Goal: Task Accomplishment & Management: Complete application form

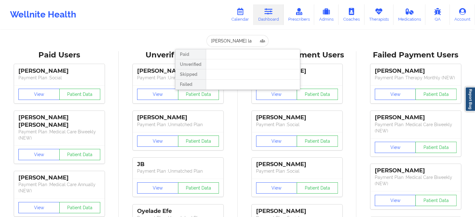
click at [243, 42] on input "[PERSON_NAME] la" at bounding box center [237, 41] width 62 height 12
click at [252, 40] on input "[EMAIL_ADDRESS][DOMAIN_NAME]" at bounding box center [237, 41] width 62 height 12
paste input "[EMAIL_ADDRESS][DOMAIN_NAME]"
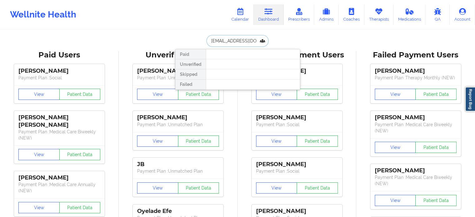
type input "[EMAIL_ADDRESS][DOMAIN_NAME]"
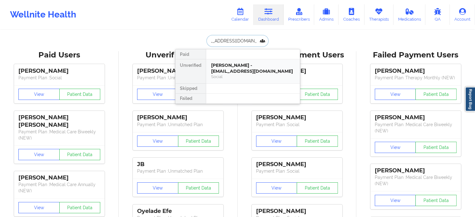
click at [243, 78] on div "Social" at bounding box center [253, 76] width 84 height 5
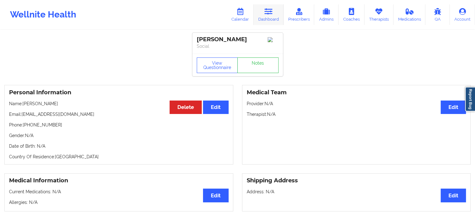
drag, startPoint x: 267, startPoint y: 14, endPoint x: 259, endPoint y: 18, distance: 8.5
click at [267, 14] on icon at bounding box center [268, 11] width 8 height 7
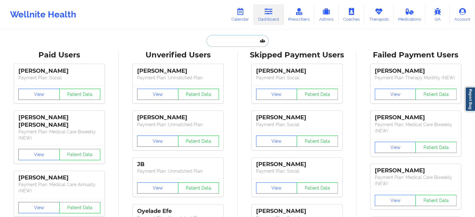
click at [219, 43] on input "text" at bounding box center [237, 41] width 62 height 12
paste input "[PERSON_NAME][EMAIL_ADDRESS][PERSON_NAME][DOMAIN_NAME]"
type input "[PERSON_NAME][EMAIL_ADDRESS][PERSON_NAME][DOMAIN_NAME]"
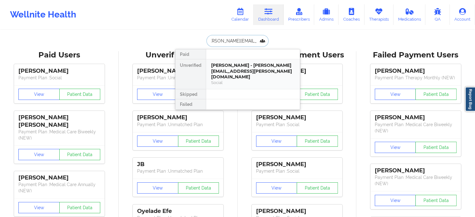
click at [232, 68] on div "[PERSON_NAME] - [PERSON_NAME][EMAIL_ADDRESS][PERSON_NAME][DOMAIN_NAME]" at bounding box center [253, 70] width 84 height 17
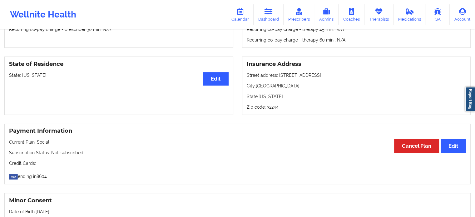
scroll to position [219, 0]
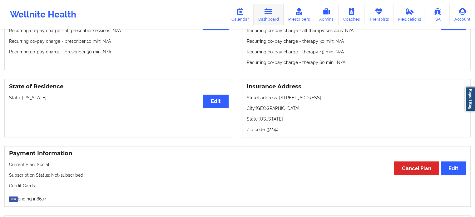
click at [264, 15] on link "Dashboard" at bounding box center [269, 14] width 30 height 21
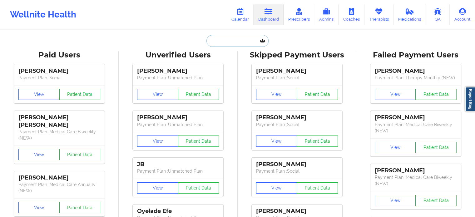
click at [227, 42] on input "text" at bounding box center [237, 41] width 62 height 12
paste input "[EMAIL_ADDRESS][DOMAIN_NAME]"
type input "[EMAIL_ADDRESS][DOMAIN_NAME]"
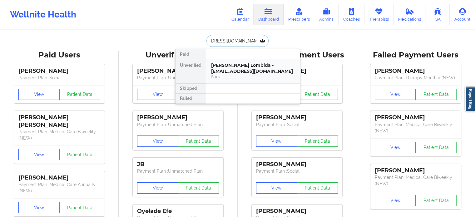
click at [221, 67] on div "[PERSON_NAME] Lombida - [EMAIL_ADDRESS][DOMAIN_NAME]" at bounding box center [253, 68] width 84 height 12
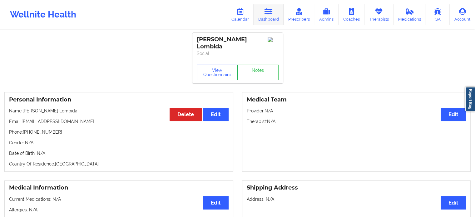
click at [274, 21] on link "Dashboard" at bounding box center [269, 14] width 30 height 21
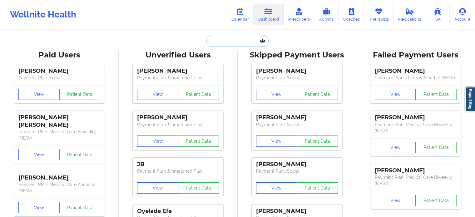
click at [235, 37] on input "text" at bounding box center [237, 41] width 62 height 12
paste input "[EMAIL_ADDRESS][DOMAIN_NAME]"
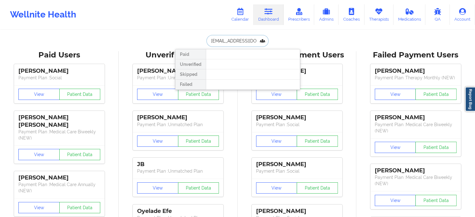
drag, startPoint x: 259, startPoint y: 39, endPoint x: 51, endPoint y: 0, distance: 211.8
paste input "beelu970"
type input "[EMAIL_ADDRESS][DOMAIN_NAME]"
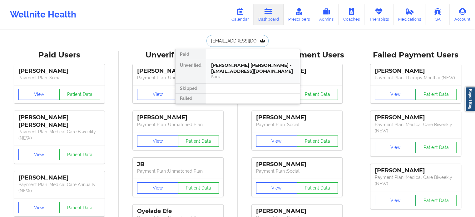
click at [244, 64] on div "[PERSON_NAME] [PERSON_NAME] - [EMAIL_ADDRESS][DOMAIN_NAME]" at bounding box center [253, 68] width 84 height 12
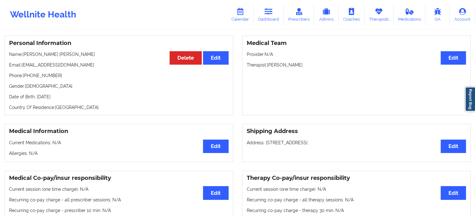
scroll to position [31, 0]
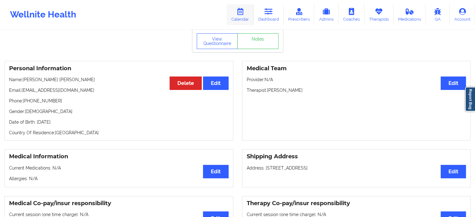
click at [245, 16] on link "Calendar" at bounding box center [240, 14] width 27 height 21
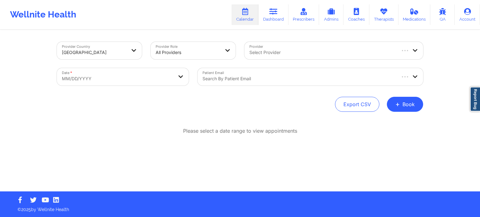
click at [282, 55] on div at bounding box center [322, 52] width 146 height 7
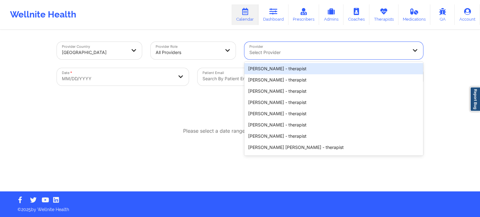
click at [207, 98] on div "Export CSV + Book" at bounding box center [240, 104] width 366 height 15
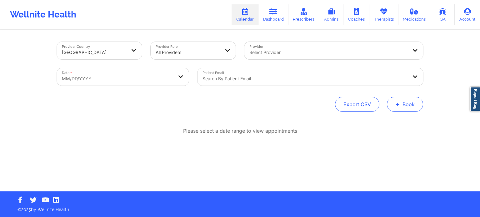
click at [400, 107] on button "+ Book" at bounding box center [405, 104] width 36 height 15
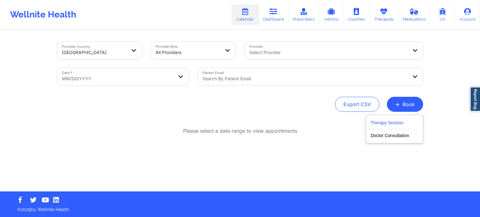
click at [381, 120] on button "Therapy Session" at bounding box center [394, 124] width 48 height 10
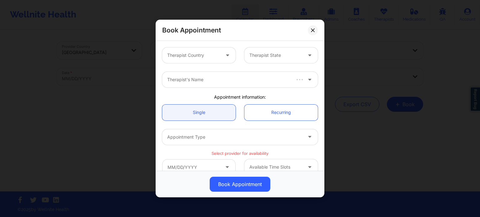
click at [179, 52] on div at bounding box center [193, 55] width 53 height 7
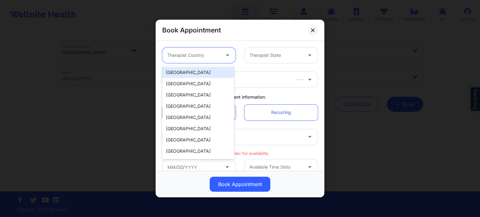
click at [184, 76] on div "[GEOGRAPHIC_DATA]" at bounding box center [198, 72] width 72 height 11
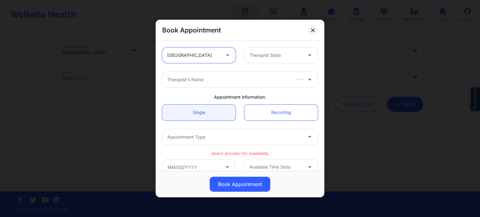
click at [270, 58] on div at bounding box center [275, 55] width 53 height 7
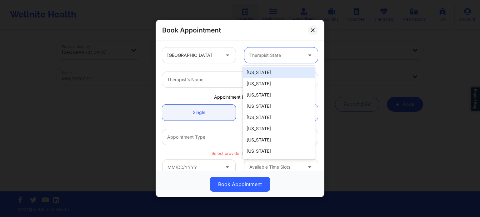
type input "f"
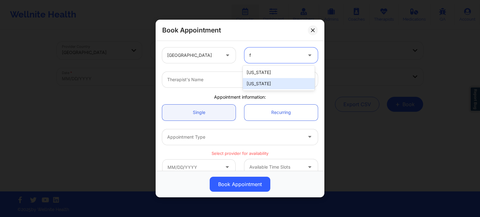
click at [259, 82] on div "[US_STATE]" at bounding box center [279, 83] width 72 height 11
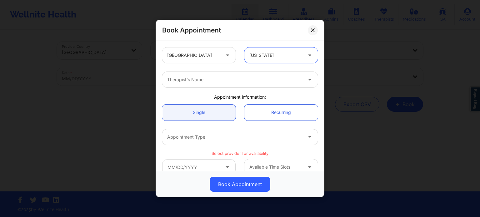
click at [225, 81] on div at bounding box center [234, 79] width 135 height 7
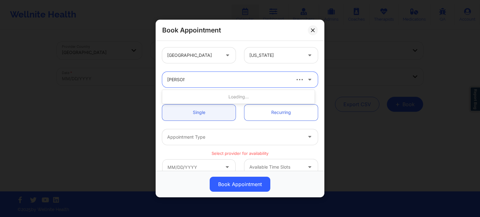
type input "[PERSON_NAME]"
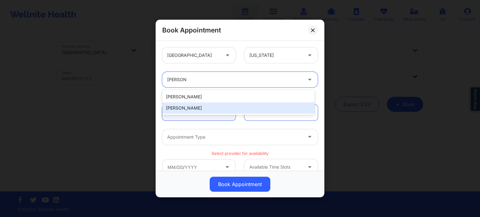
click at [216, 107] on div "[PERSON_NAME]" at bounding box center [238, 107] width 152 height 11
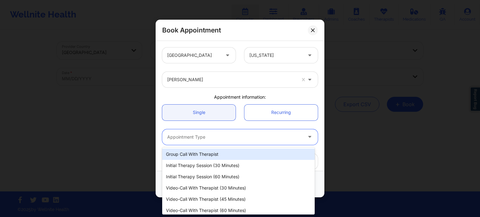
click at [218, 136] on div at bounding box center [234, 136] width 135 height 7
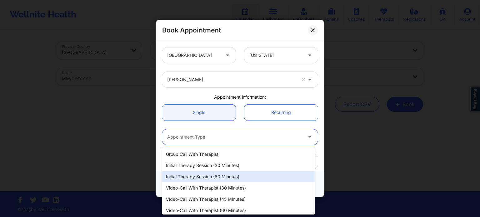
click at [211, 172] on div "Initial Therapy Session (60 minutes)" at bounding box center [238, 176] width 152 height 11
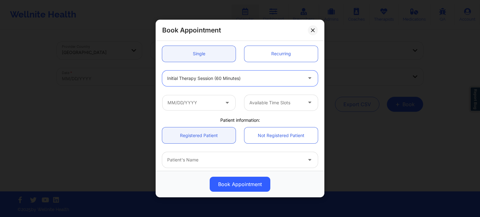
scroll to position [62, 0]
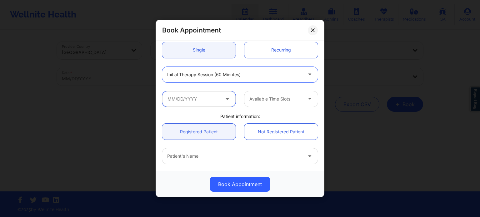
click at [200, 100] on input "text" at bounding box center [198, 99] width 73 height 16
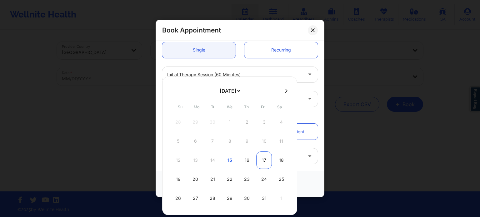
click at [262, 160] on div "17" at bounding box center [264, 159] width 16 height 17
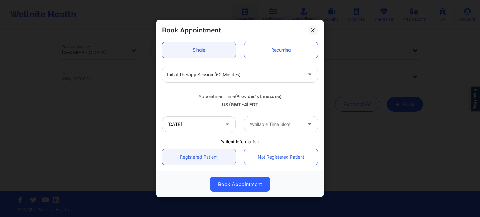
click at [260, 125] on div at bounding box center [275, 124] width 53 height 7
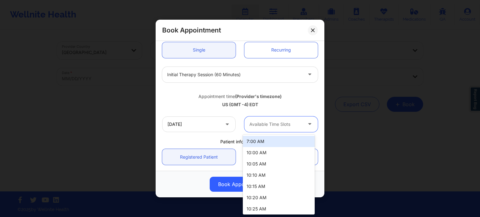
click at [260, 125] on div at bounding box center [275, 124] width 53 height 7
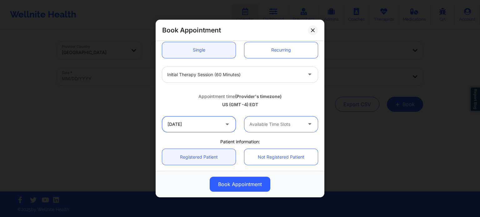
click at [217, 125] on input "[DATE]" at bounding box center [198, 124] width 73 height 16
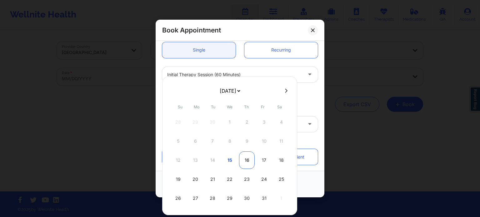
click at [246, 163] on div "16" at bounding box center [247, 159] width 16 height 17
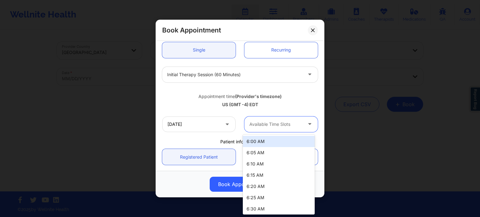
click at [257, 127] on div at bounding box center [275, 124] width 53 height 7
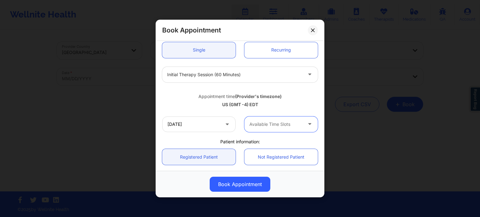
click at [270, 131] on div "Available Time Slots" at bounding box center [273, 124] width 58 height 16
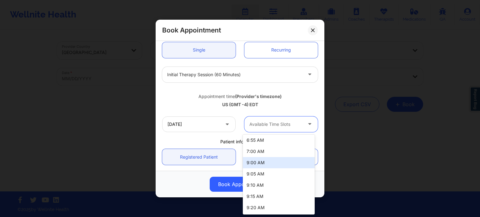
click at [272, 164] on div "9:00 AM" at bounding box center [279, 162] width 72 height 11
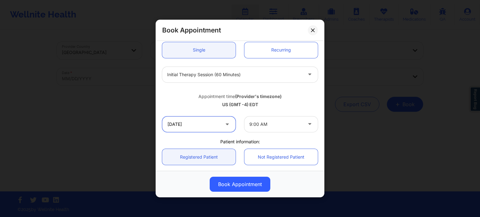
click at [211, 126] on input "[DATE]" at bounding box center [198, 124] width 73 height 16
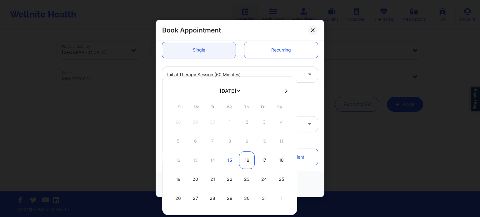
click at [250, 159] on div "16" at bounding box center [247, 159] width 16 height 17
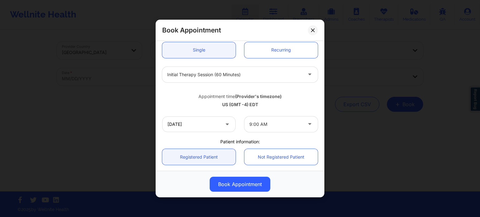
click at [263, 126] on div at bounding box center [275, 124] width 53 height 7
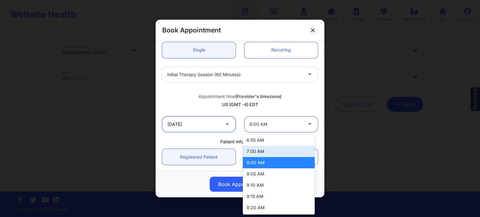
click at [214, 123] on input "[DATE]" at bounding box center [198, 124] width 73 height 16
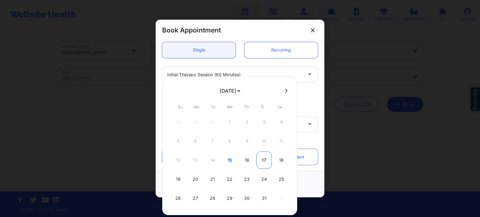
click at [256, 160] on div "17" at bounding box center [264, 159] width 16 height 17
type input "[DATE]"
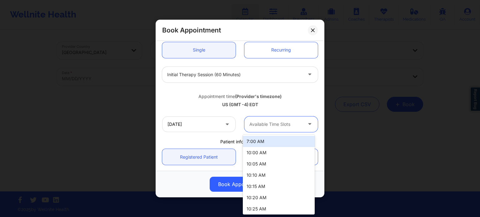
click at [272, 126] on div at bounding box center [275, 124] width 53 height 7
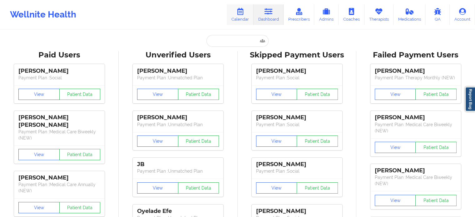
click at [244, 14] on icon at bounding box center [240, 11] width 8 height 7
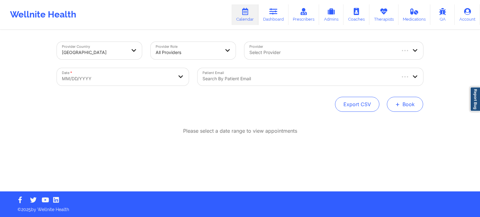
click at [407, 103] on button "+ Book" at bounding box center [405, 104] width 36 height 15
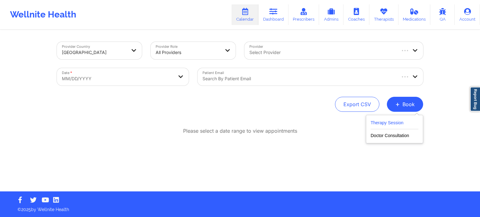
click at [389, 121] on button "Therapy Session" at bounding box center [394, 124] width 48 height 10
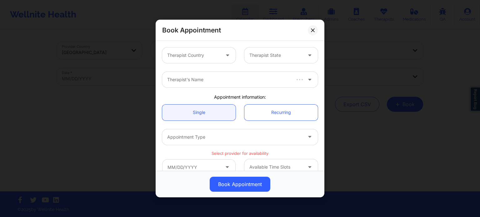
click at [197, 56] on div at bounding box center [193, 55] width 53 height 7
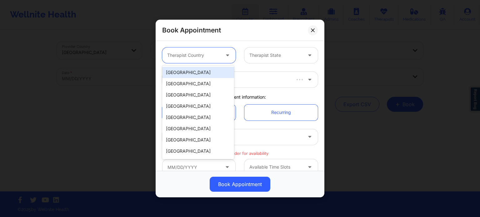
click at [191, 75] on div "[GEOGRAPHIC_DATA]" at bounding box center [198, 72] width 72 height 11
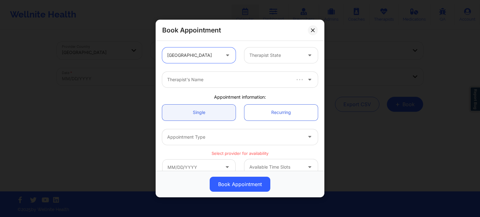
click at [263, 56] on div at bounding box center [275, 55] width 53 height 7
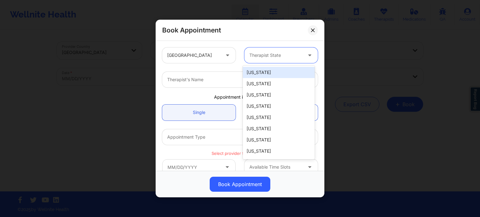
type input "f"
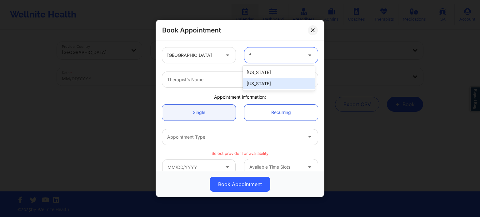
click at [262, 86] on div "[US_STATE]" at bounding box center [279, 83] width 72 height 11
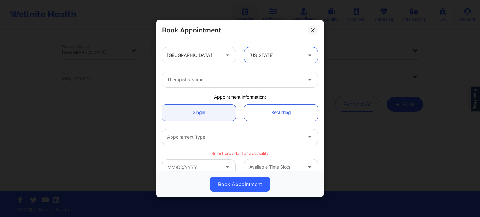
click at [229, 83] on div "Therapist's Name" at bounding box center [232, 80] width 141 height 16
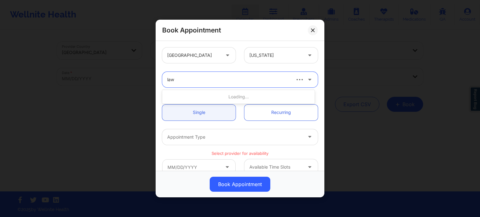
type input "lawa"
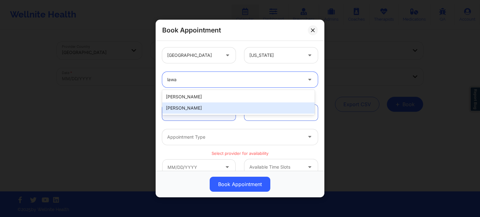
click at [213, 104] on div "Lawanda Martin" at bounding box center [238, 107] width 152 height 11
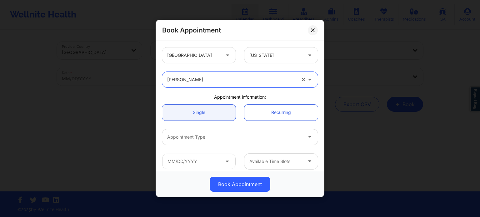
click at [203, 141] on div "Appointment Type" at bounding box center [232, 137] width 141 height 16
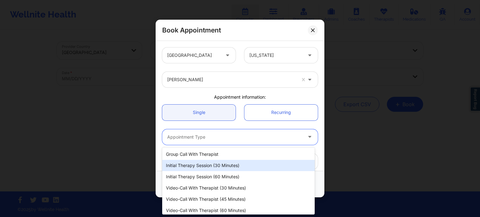
click at [204, 176] on div "Initial Therapy Session (60 minutes)" at bounding box center [238, 176] width 152 height 11
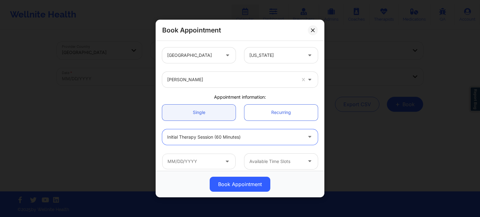
scroll to position [62, 0]
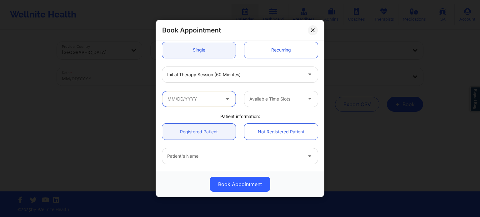
click at [195, 98] on input "text" at bounding box center [198, 99] width 73 height 16
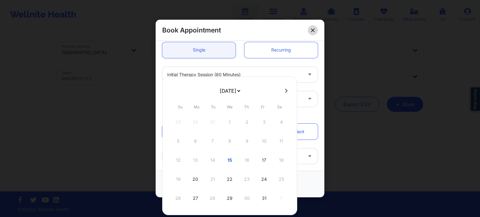
click at [312, 33] on button at bounding box center [313, 30] width 10 height 10
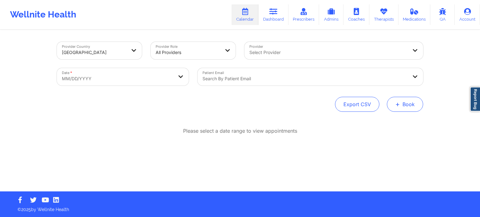
click at [408, 106] on button "+ Book" at bounding box center [405, 104] width 36 height 15
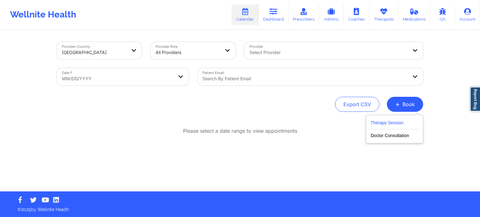
click at [391, 119] on button "Therapy Session" at bounding box center [394, 124] width 48 height 10
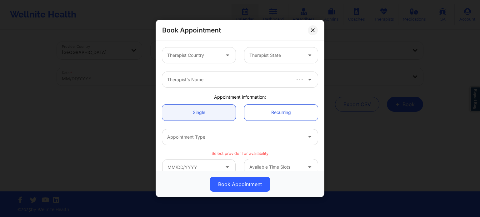
click at [198, 50] on div "Therapist Country" at bounding box center [191, 55] width 58 height 16
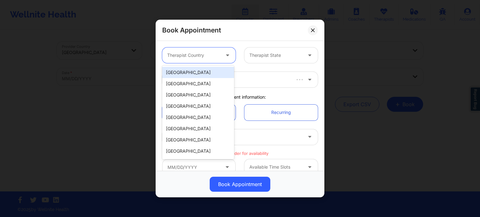
click at [197, 71] on div "[GEOGRAPHIC_DATA]" at bounding box center [198, 72] width 72 height 11
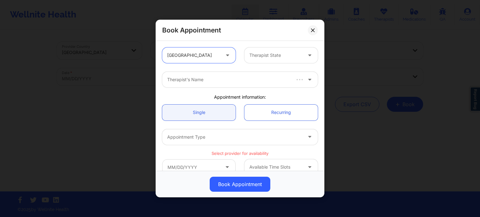
click at [273, 61] on div "Therapist State" at bounding box center [273, 55] width 58 height 16
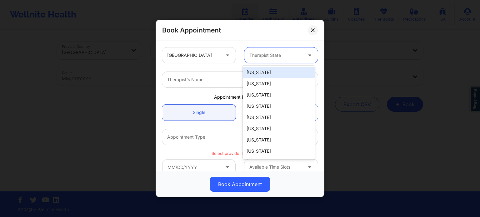
type input "f"
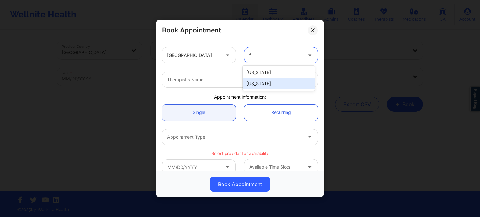
drag, startPoint x: 262, startPoint y: 83, endPoint x: 240, endPoint y: 85, distance: 21.9
click at [262, 84] on div "[US_STATE]" at bounding box center [279, 83] width 72 height 11
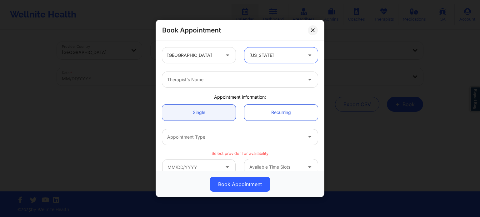
click at [224, 85] on div "Therapist's Name" at bounding box center [232, 80] width 141 height 16
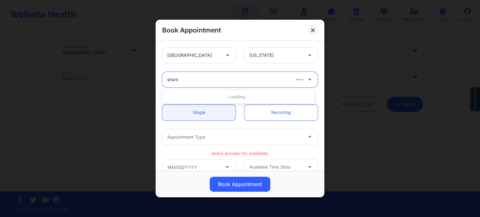
type input "sharice"
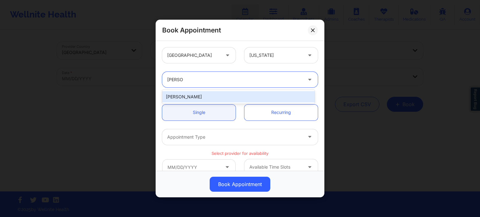
click at [220, 95] on div "Sharice White" at bounding box center [238, 96] width 152 height 11
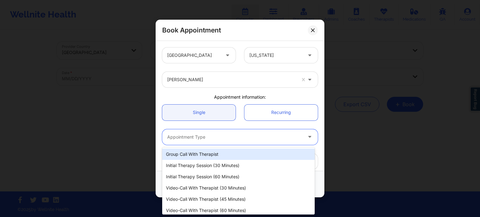
click at [214, 137] on div at bounding box center [234, 136] width 135 height 7
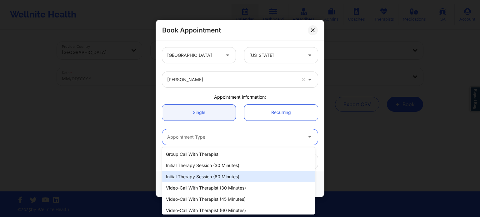
click at [204, 176] on div "Initial Therapy Session (60 minutes)" at bounding box center [238, 176] width 152 height 11
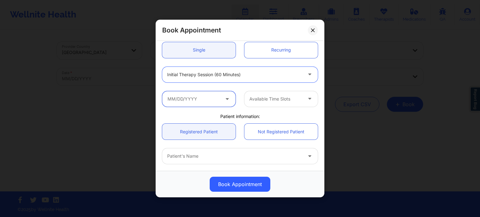
click at [200, 94] on input "text" at bounding box center [198, 99] width 73 height 16
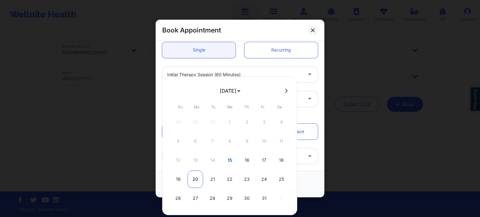
click at [196, 180] on div "20" at bounding box center [195, 178] width 16 height 17
type input "10/20/2025"
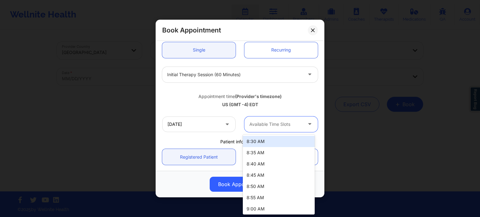
click at [265, 125] on div at bounding box center [275, 124] width 53 height 7
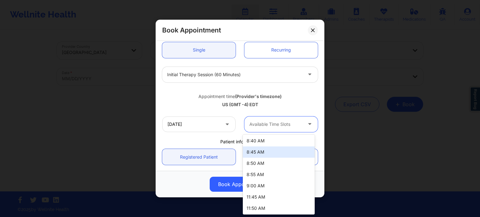
scroll to position [31, 0]
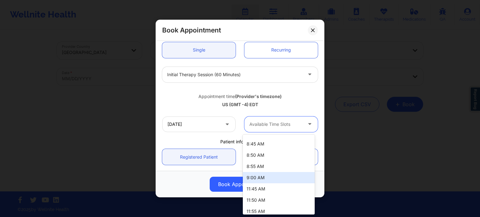
click at [267, 181] on div "9:00 AM" at bounding box center [279, 177] width 72 height 11
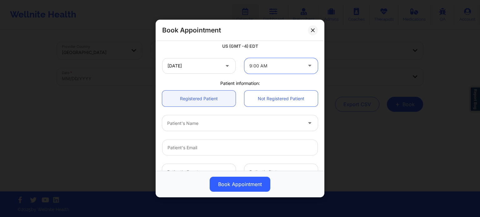
scroll to position [125, 0]
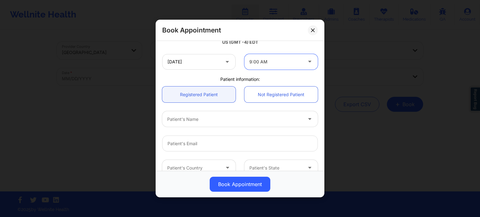
click at [205, 121] on div at bounding box center [234, 119] width 135 height 7
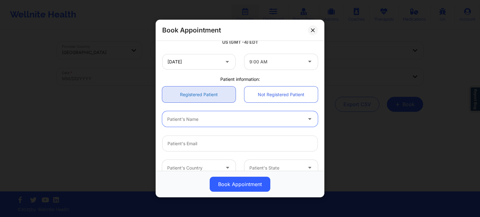
click at [212, 96] on link "Registered Patient" at bounding box center [198, 94] width 73 height 16
click at [192, 145] on input "Patient Email" at bounding box center [239, 144] width 155 height 16
paste input "[EMAIL_ADDRESS][DOMAIN_NAME]"
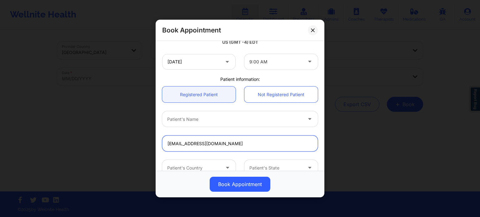
type input "[EMAIL_ADDRESS][DOMAIN_NAME]"
click at [191, 121] on div at bounding box center [234, 119] width 135 height 7
type input "sor"
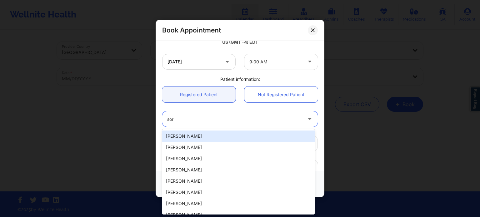
click at [194, 135] on div "[PERSON_NAME]" at bounding box center [238, 136] width 152 height 11
type input "[EMAIL_ADDRESS][DOMAIN_NAME]"
type input "[PHONE_NUMBER]"
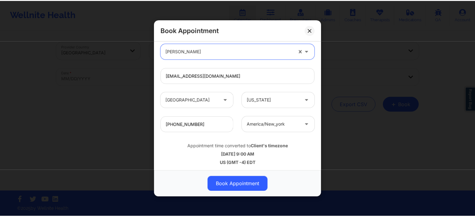
scroll to position [194, 0]
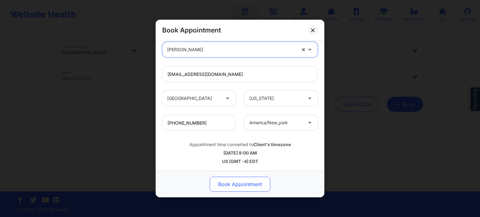
click at [249, 187] on button "Book Appointment" at bounding box center [240, 184] width 61 height 15
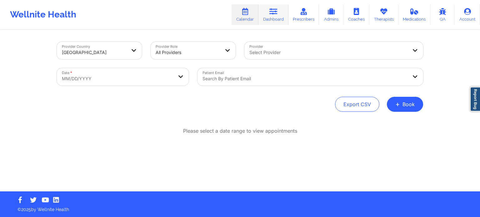
click at [276, 16] on link "Dashboard" at bounding box center [273, 14] width 30 height 21
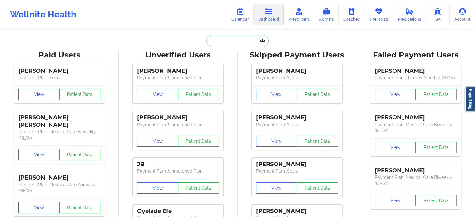
click at [223, 46] on input "text" at bounding box center [237, 41] width 62 height 12
paste input "mainstreetcarpetcleaners49.95@gmail.com"
type input "mainstreetcarpetcleaners49.95@gmail.com"
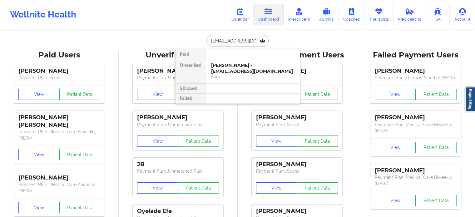
scroll to position [0, 37]
click at [228, 67] on div "Ramon Ramos - mainstreetcarpetcleaners49.95@gmail.com" at bounding box center [253, 68] width 84 height 12
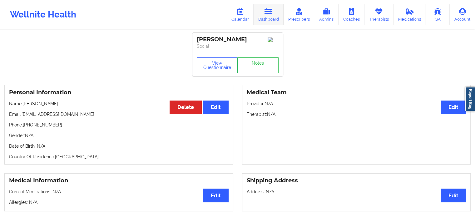
click at [267, 10] on icon at bounding box center [268, 11] width 8 height 7
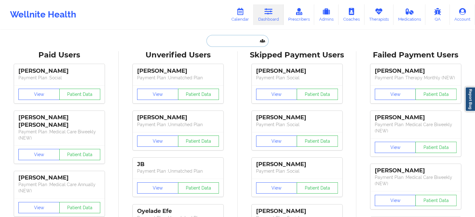
click at [227, 42] on input "text" at bounding box center [237, 41] width 62 height 12
paste input "mainstreetcarpetcleaners49.95@gmail.com"
type input "mainstreetcarpetcleaners49.95@gmail.com"
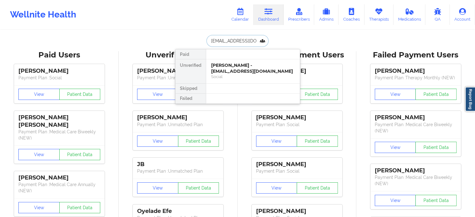
scroll to position [0, 37]
click at [228, 69] on div "Ramon Ramos - mainstreetcarpetcleaners49.95@gmail.com" at bounding box center [253, 68] width 84 height 12
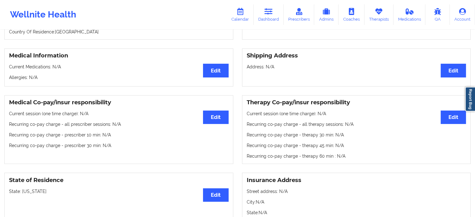
scroll to position [219, 0]
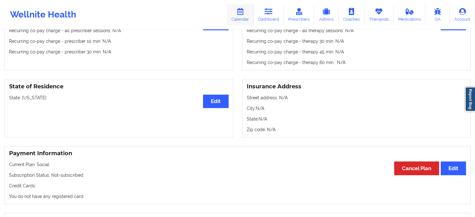
click at [247, 11] on link "Calendar" at bounding box center [240, 14] width 27 height 21
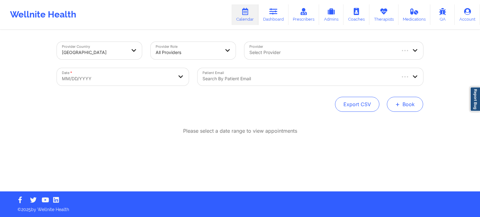
click at [407, 101] on button "+ Book" at bounding box center [405, 104] width 36 height 15
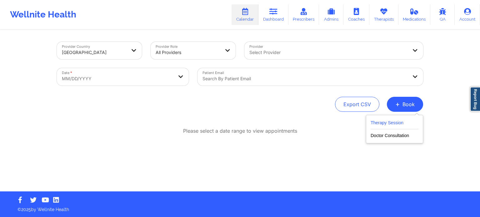
click at [397, 126] on button "Therapy Session" at bounding box center [394, 124] width 48 height 10
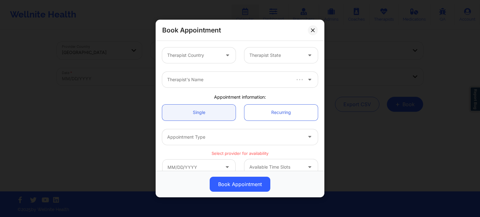
click at [314, 28] on button at bounding box center [313, 30] width 10 height 10
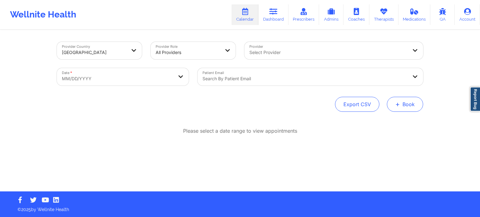
click at [399, 102] on span "+" at bounding box center [397, 103] width 5 height 3
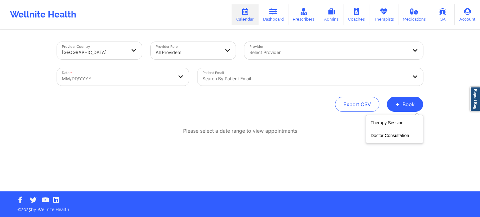
click at [398, 139] on div "Therapy Session Doctor Consultation" at bounding box center [394, 129] width 57 height 28
click at [389, 136] on button "Doctor Consultation" at bounding box center [394, 134] width 48 height 10
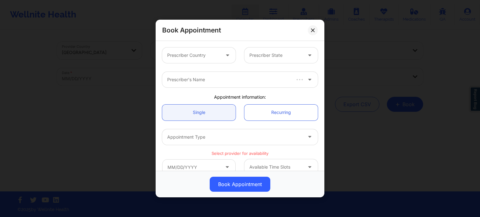
click at [192, 55] on div at bounding box center [193, 55] width 53 height 7
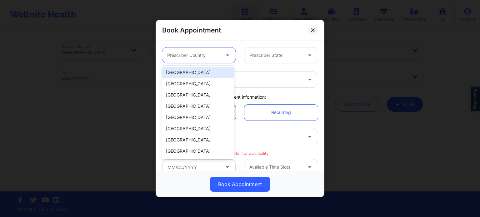
click at [192, 72] on div "[GEOGRAPHIC_DATA]" at bounding box center [198, 72] width 72 height 11
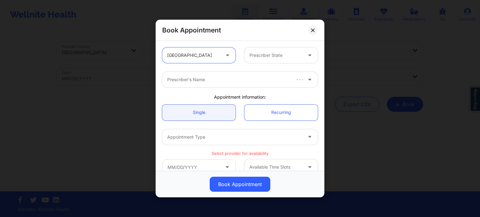
click at [259, 57] on div at bounding box center [275, 55] width 53 height 7
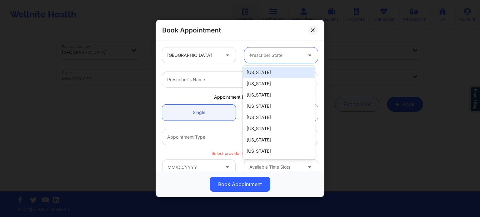
type input "ca"
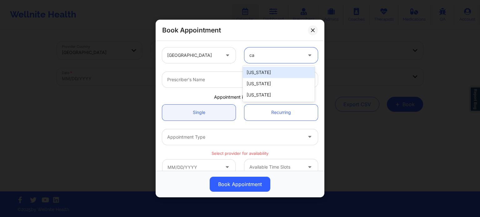
click at [261, 72] on div "[US_STATE]" at bounding box center [279, 72] width 72 height 11
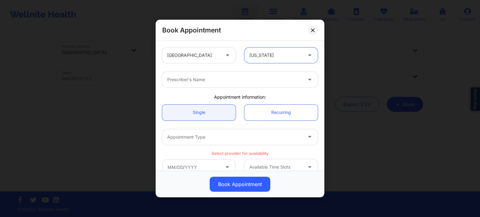
click at [227, 77] on div at bounding box center [234, 79] width 135 height 7
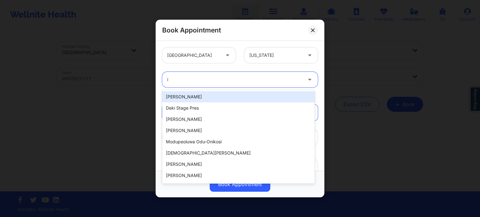
type input "i"
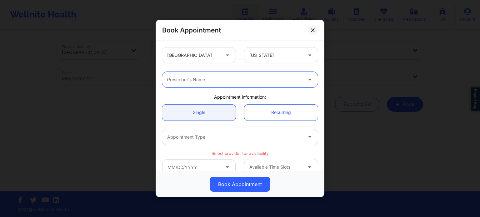
type input "ij"
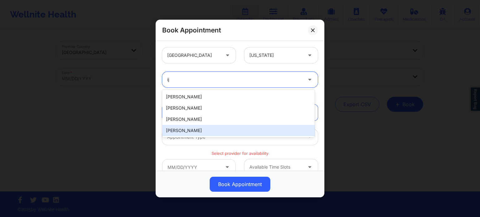
click at [189, 131] on div "EZE IJEOMA" at bounding box center [238, 130] width 152 height 11
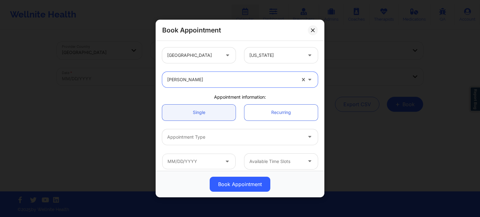
click at [202, 136] on div at bounding box center [234, 136] width 135 height 7
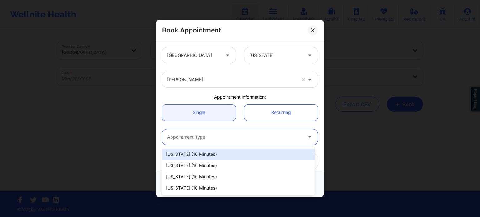
click at [239, 124] on div "Single Recurring" at bounding box center [240, 112] width 164 height 25
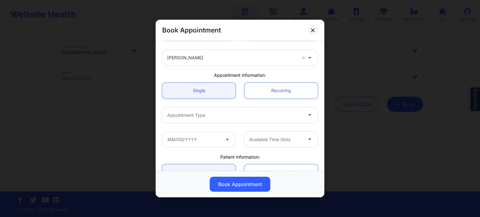
scroll to position [31, 0]
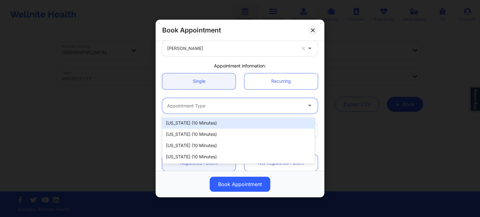
click at [209, 106] on div at bounding box center [234, 105] width 135 height 7
click at [210, 126] on div "Arizona (10 minutes)" at bounding box center [238, 122] width 152 height 11
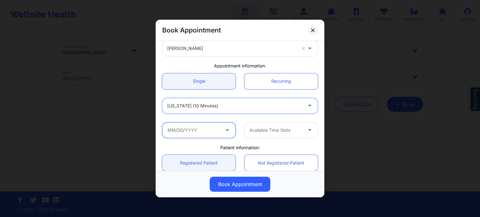
click at [201, 130] on input "text" at bounding box center [198, 130] width 73 height 16
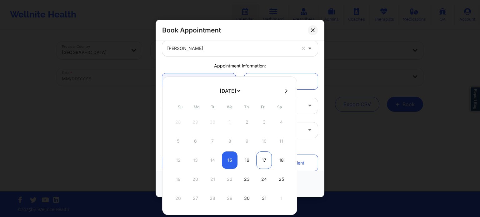
click at [260, 163] on div "17" at bounding box center [264, 159] width 16 height 17
type input "[DATE]"
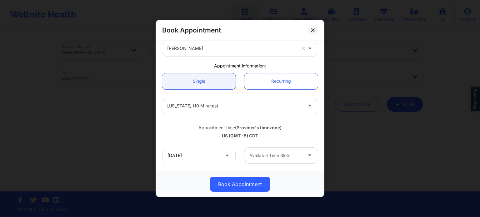
click at [265, 160] on div "Available Time Slots" at bounding box center [273, 156] width 58 height 16
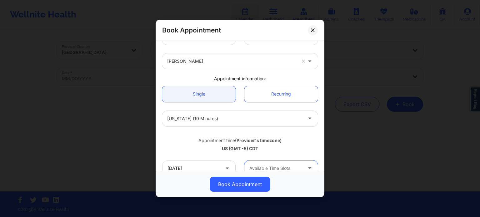
scroll to position [4, 0]
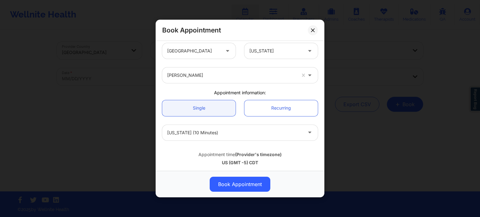
click at [312, 29] on icon at bounding box center [312, 29] width 3 height 3
